Goal: Task Accomplishment & Management: Manage account settings

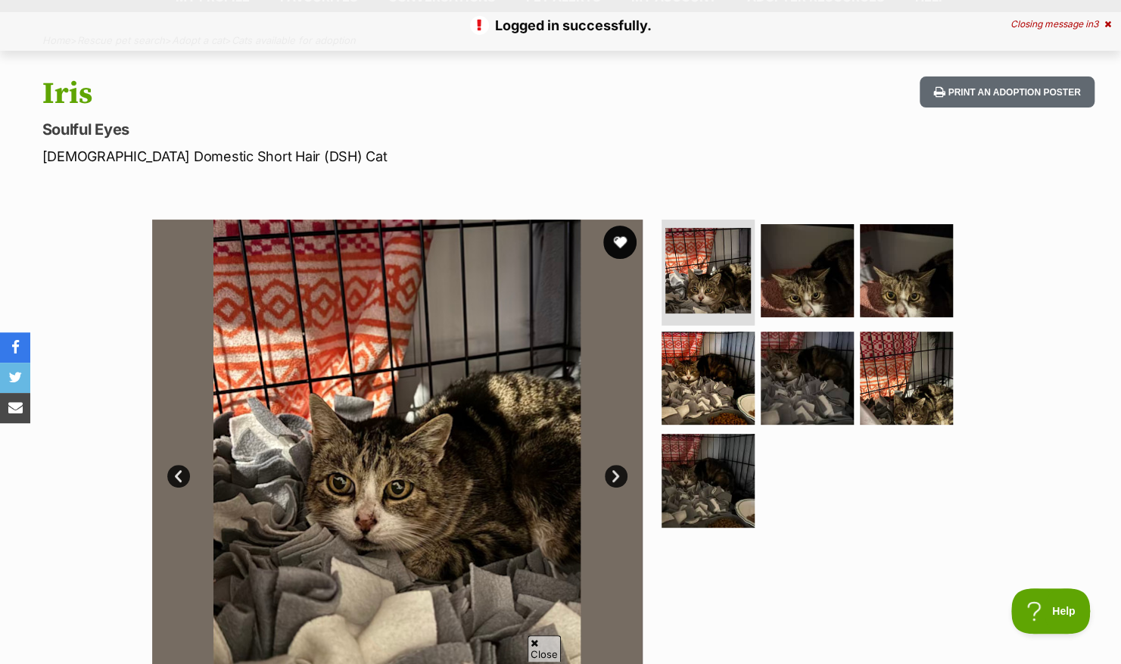
click at [614, 242] on button "favourite" at bounding box center [619, 242] width 33 height 33
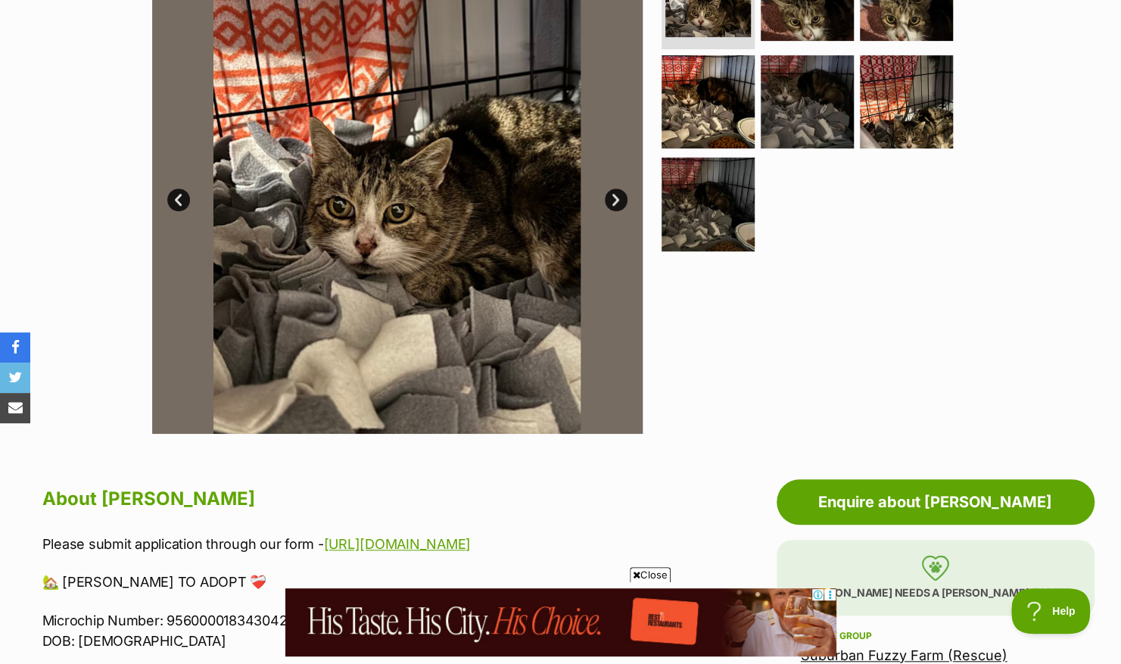
scroll to position [373, 0]
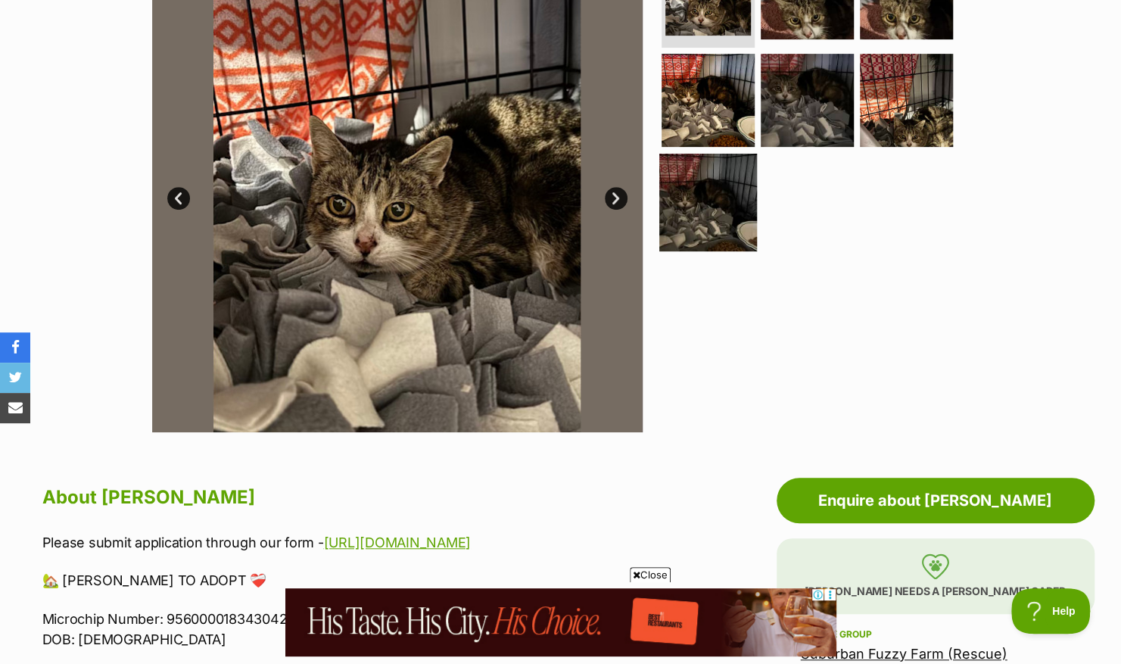
click at [678, 217] on img at bounding box center [708, 203] width 98 height 98
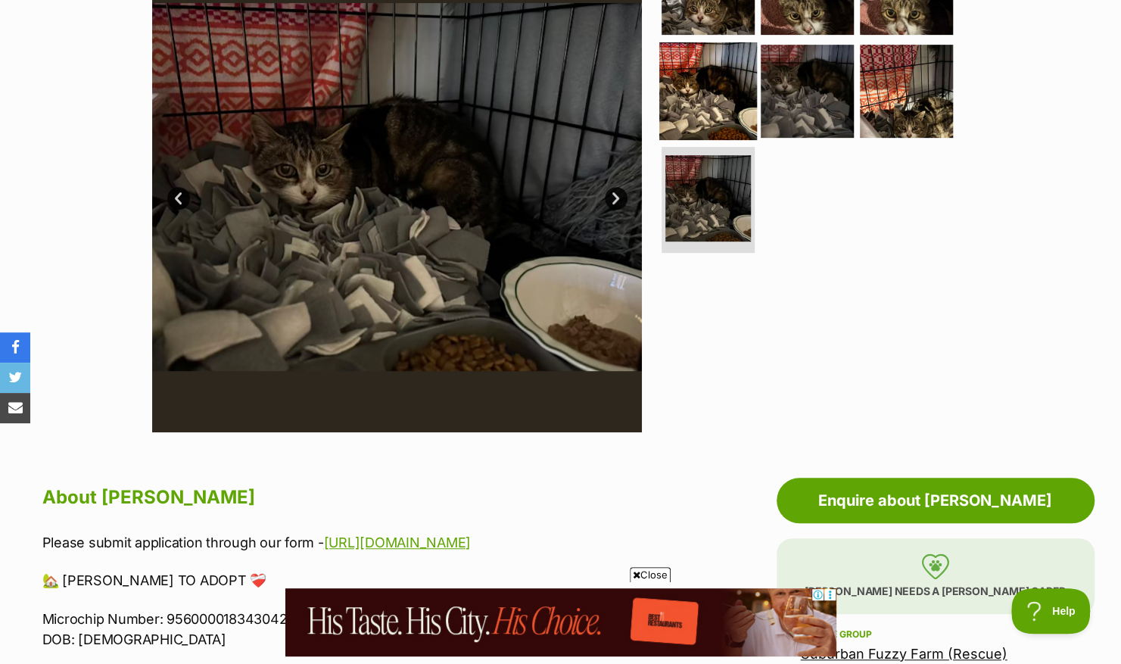
click at [700, 125] on img at bounding box center [708, 91] width 98 height 98
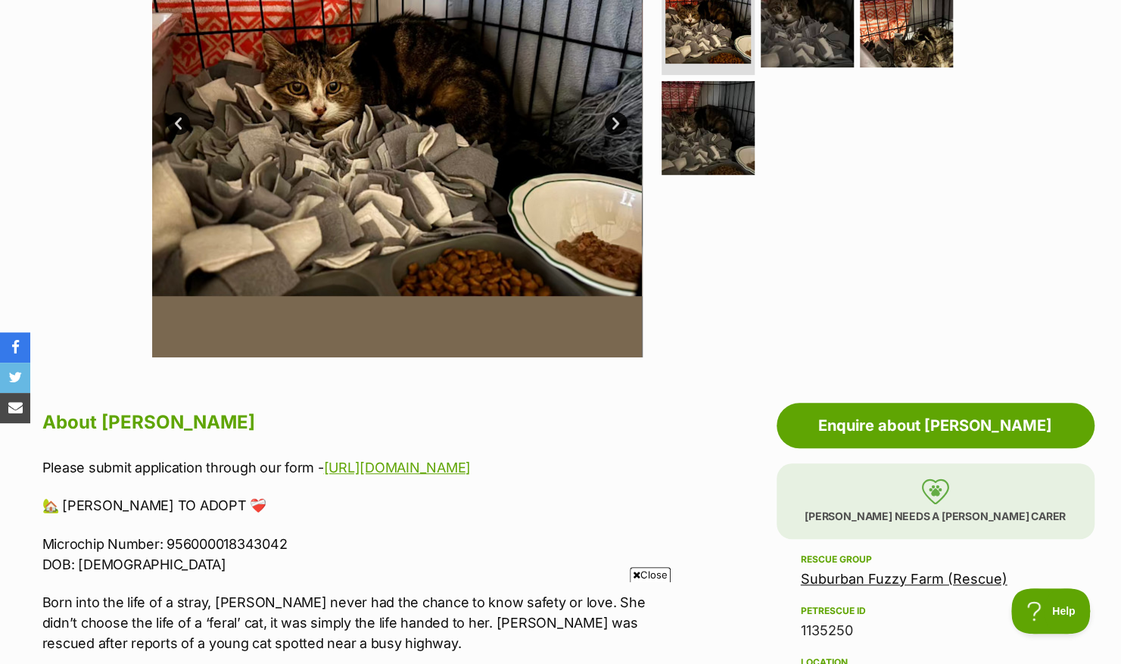
scroll to position [372, 0]
